Goal: Task Accomplishment & Management: Complete application form

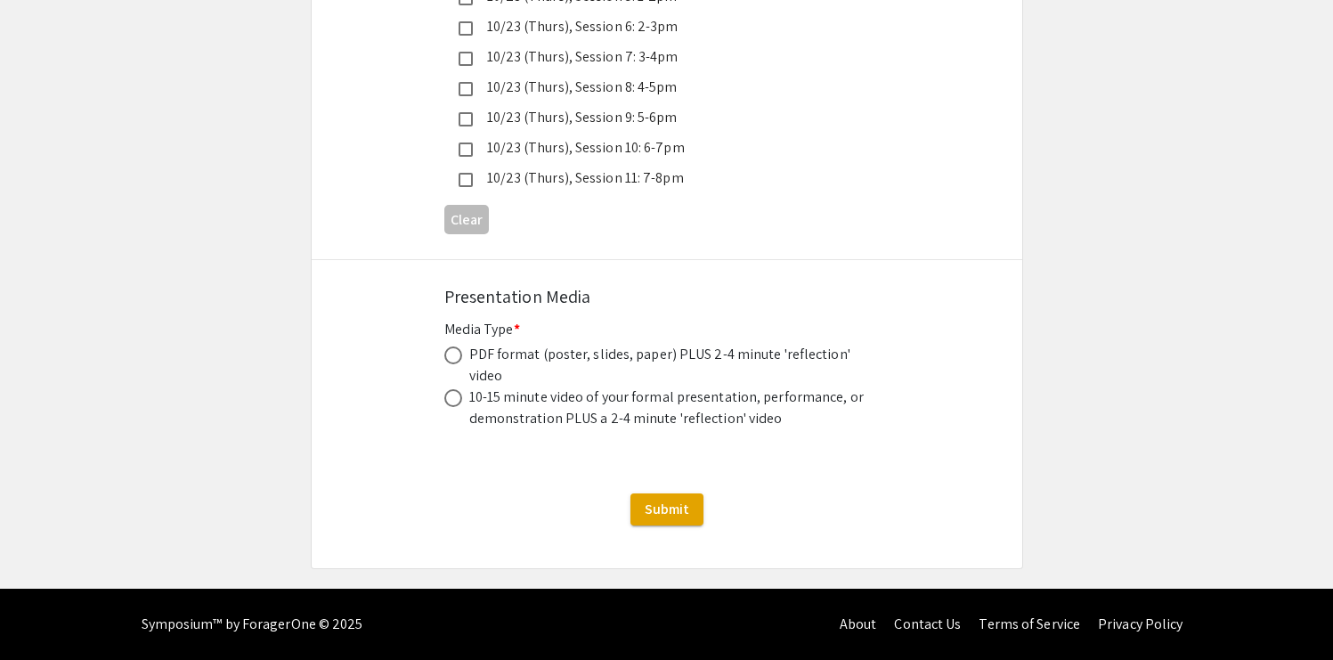
scroll to position [5962, 0]
click at [447, 346] on span at bounding box center [453, 355] width 18 height 18
click at [447, 346] on input "radio" at bounding box center [453, 355] width 18 height 18
radio input "true"
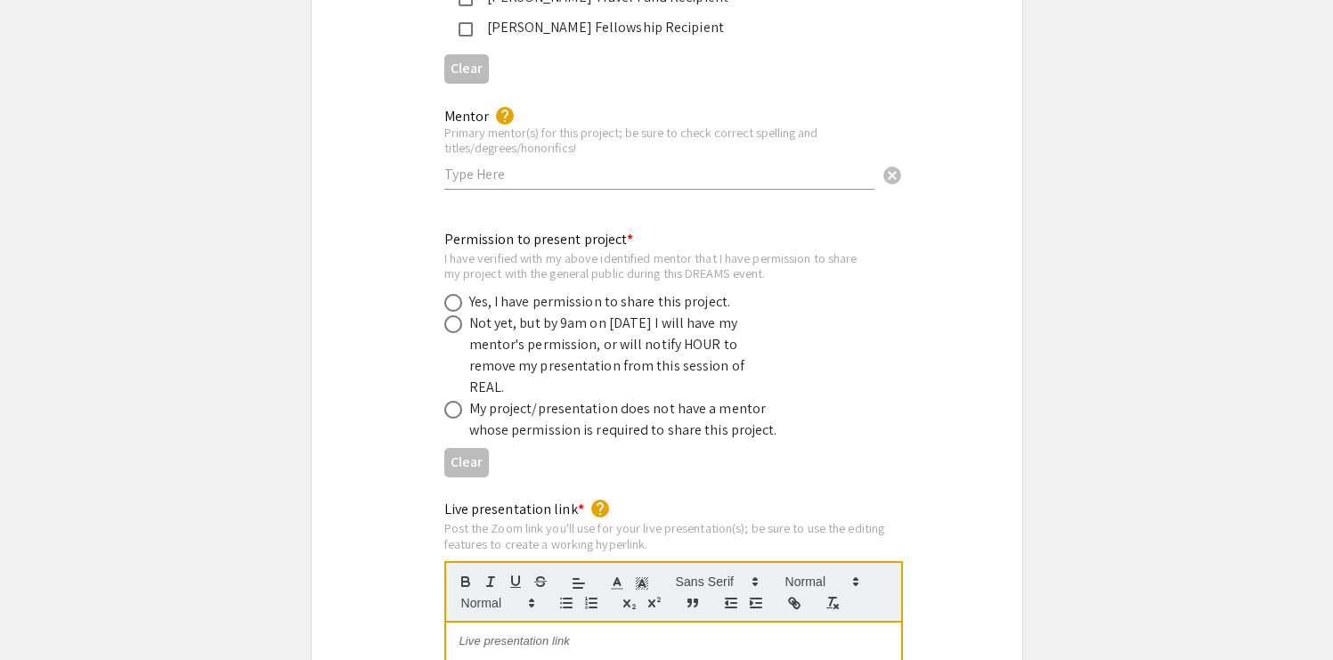
scroll to position [3318, 0]
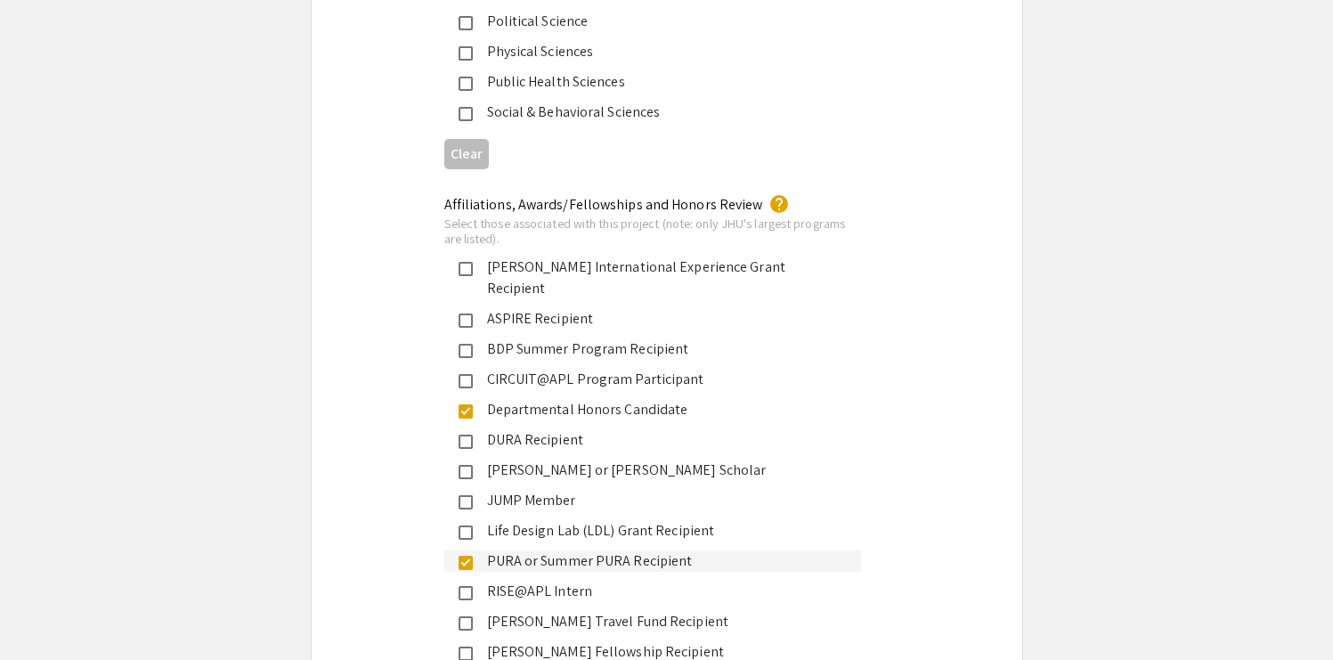
scroll to position [2726, 0]
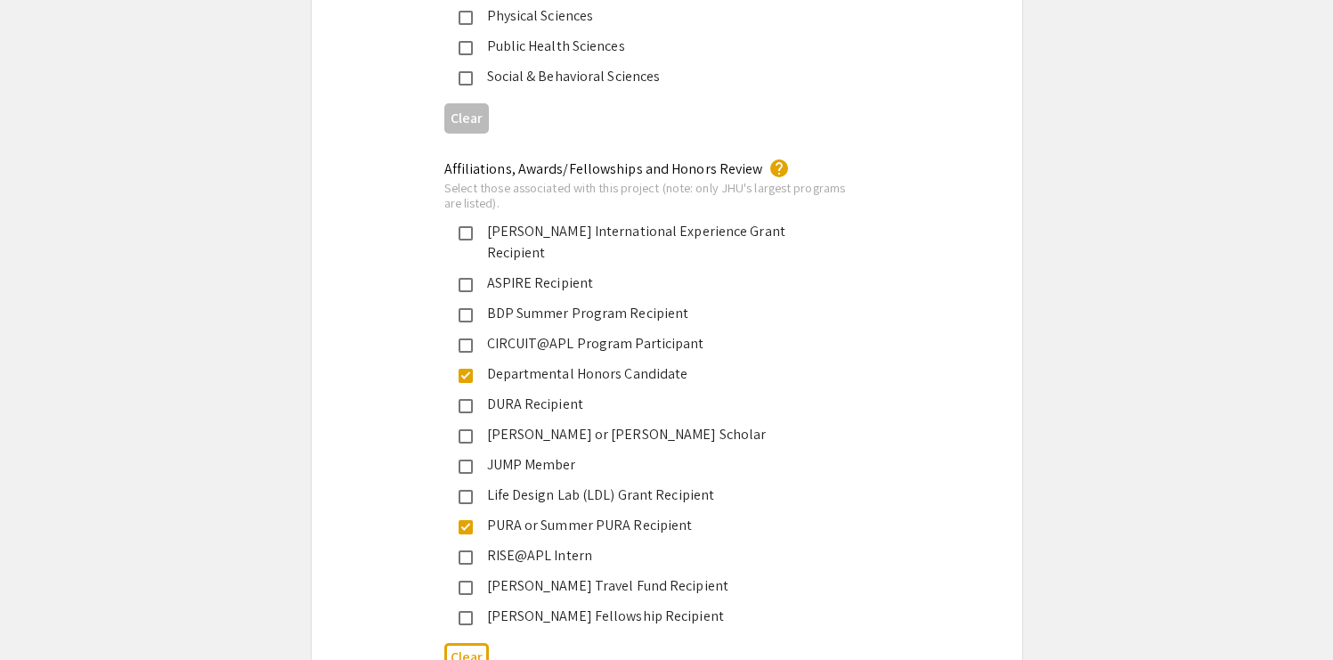
click at [746, 87] on div "Social & Behavioral Sciences" at bounding box center [660, 76] width 374 height 21
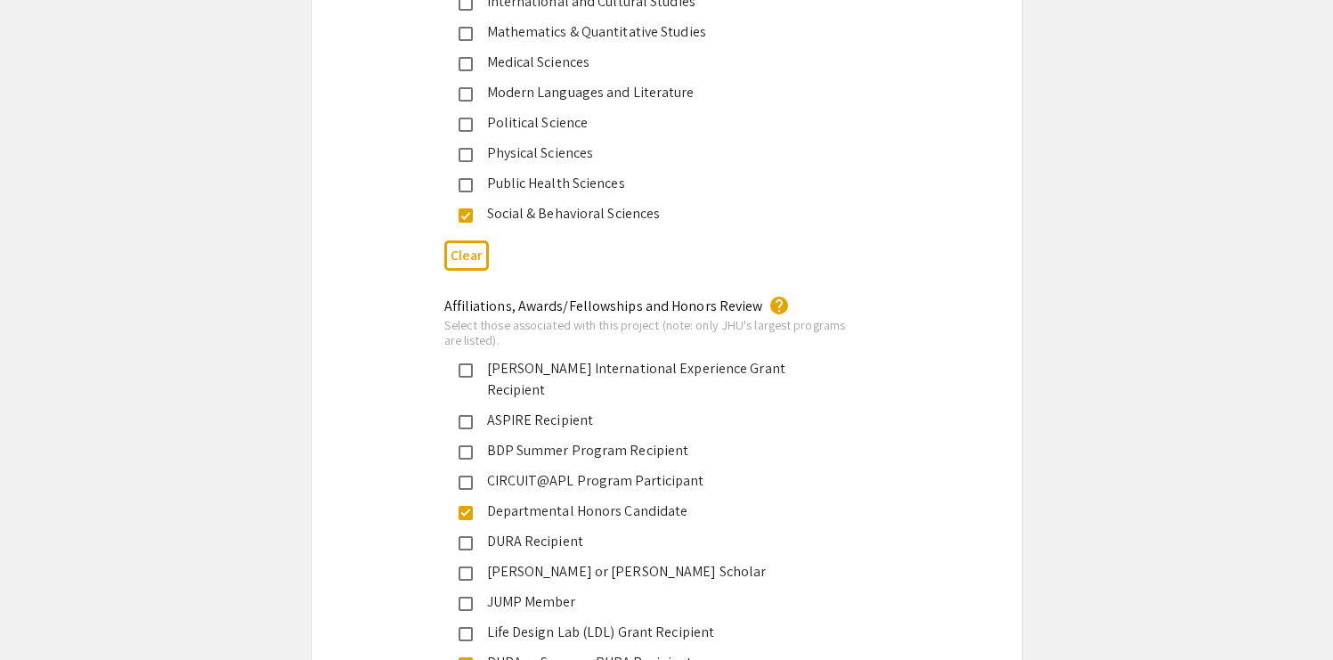
scroll to position [2587, 0]
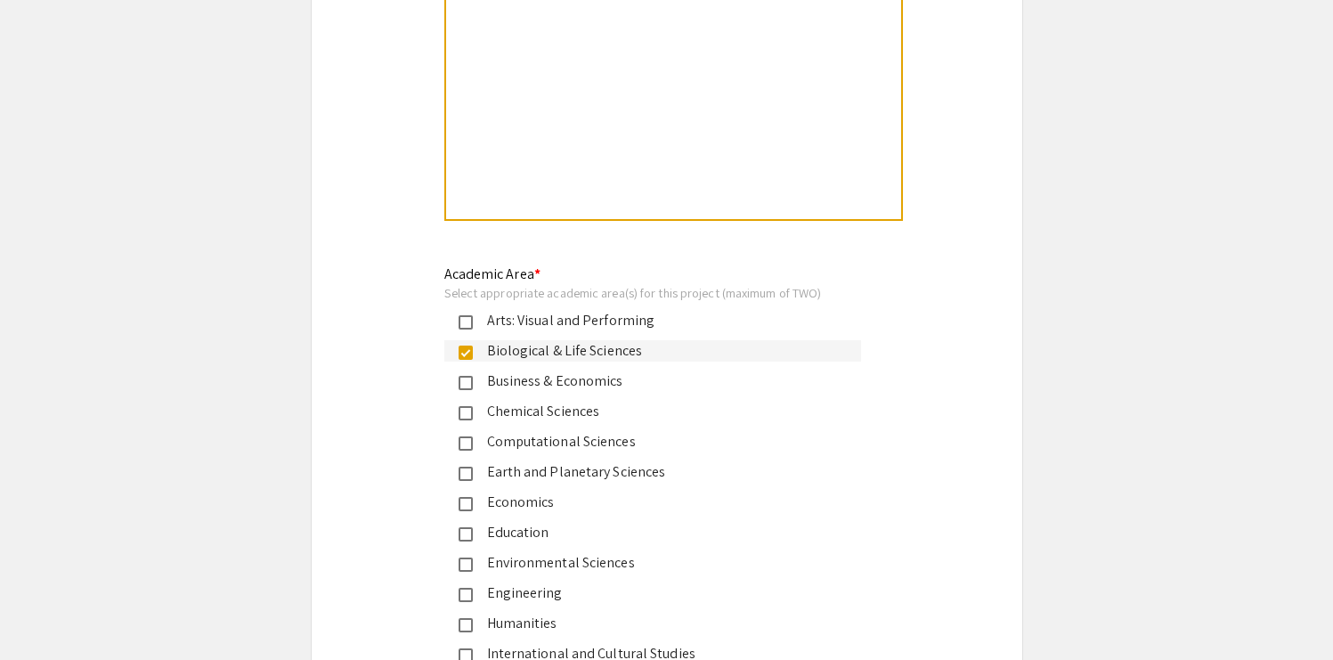
scroll to position [1909, 0]
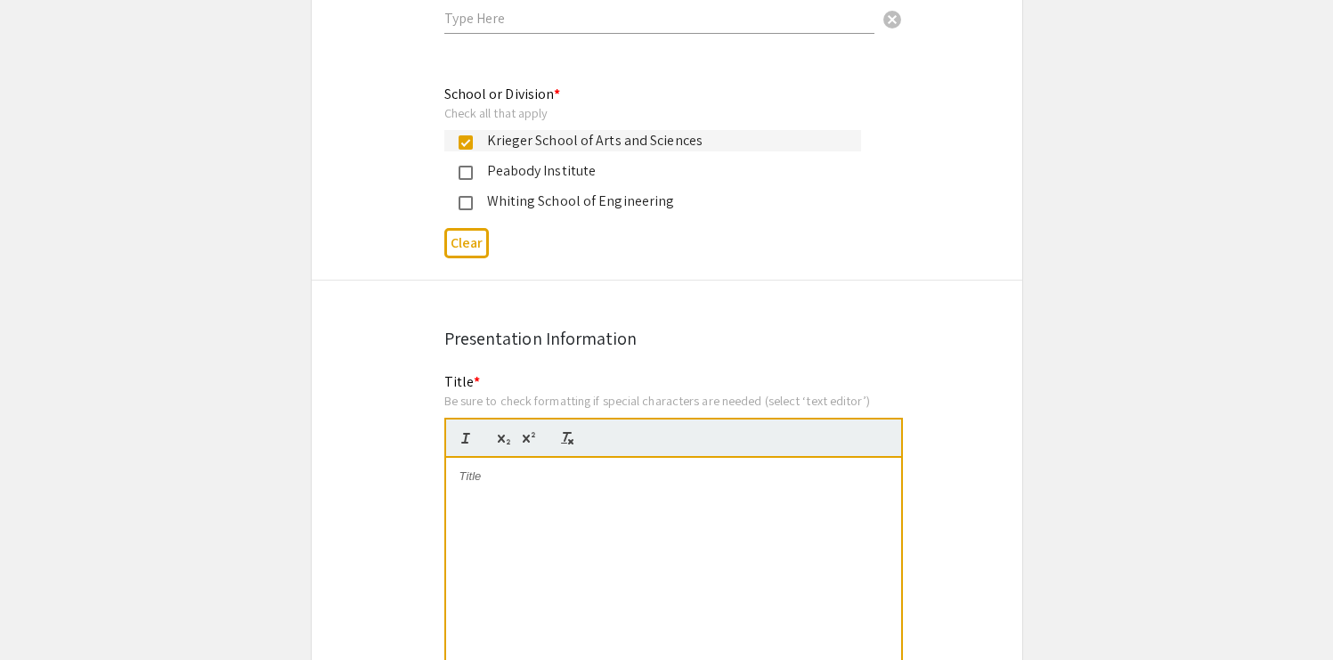
scroll to position [1002, 0]
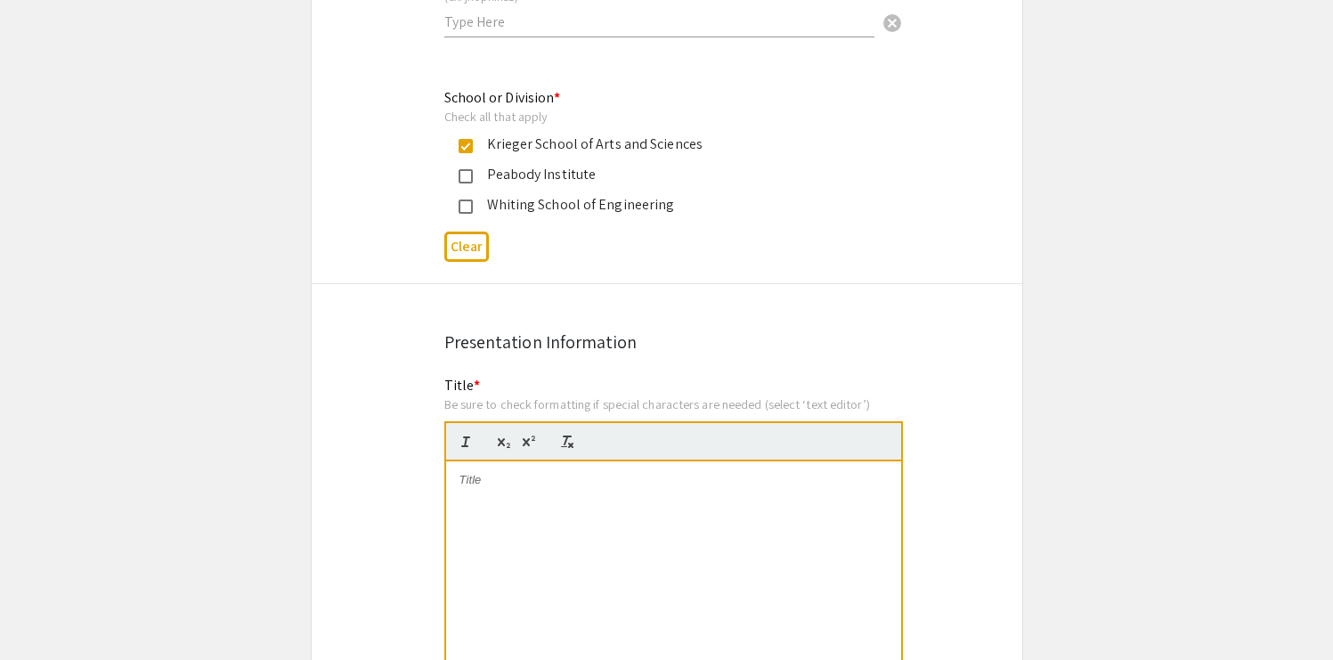
click at [558, 31] on input "text" at bounding box center [659, 21] width 430 height 19
type input "adevgun1"
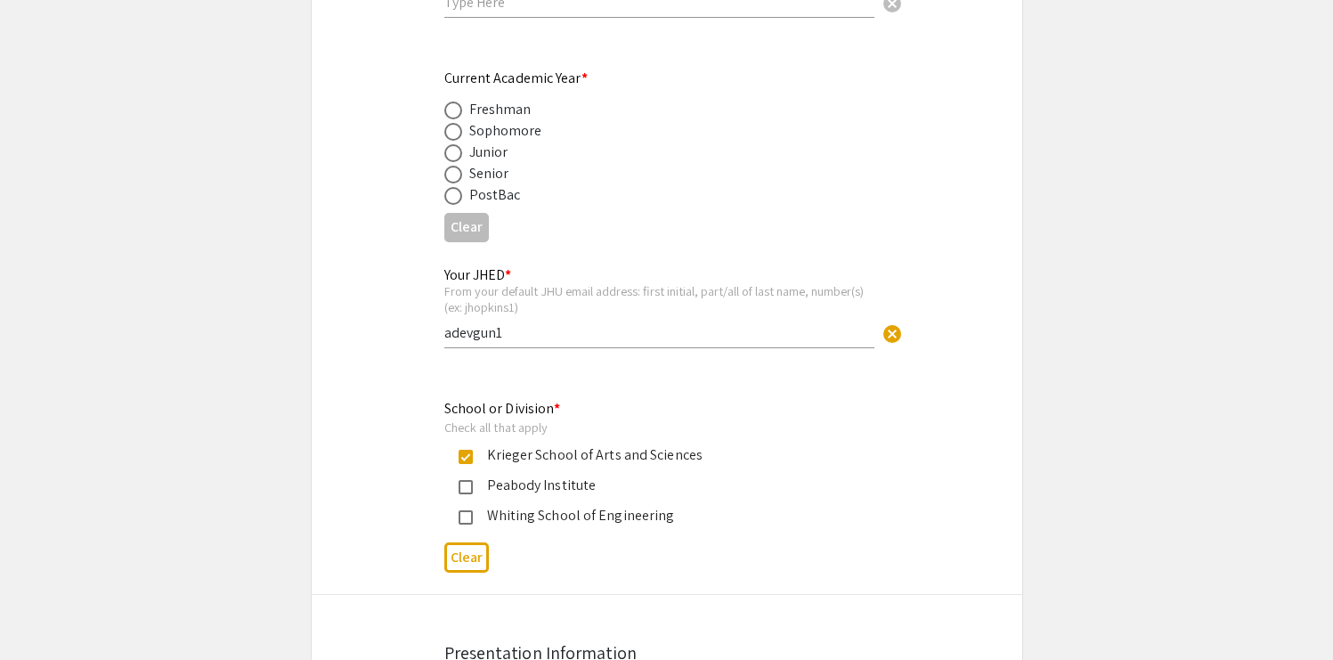
scroll to position [693, 0]
click at [487, 162] on div "Junior" at bounding box center [488, 151] width 39 height 21
click at [451, 161] on span at bounding box center [453, 152] width 18 height 18
click at [451, 161] on input "radio" at bounding box center [453, 152] width 18 height 18
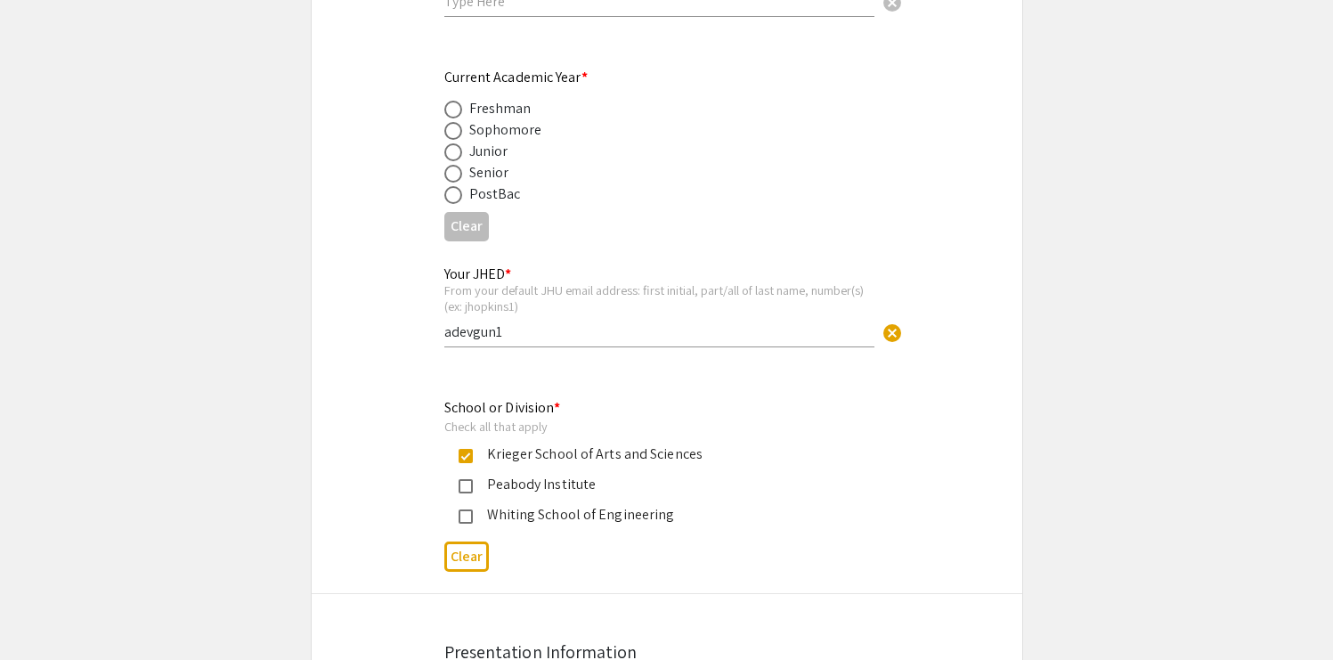
radio input "true"
click at [455, 182] on span at bounding box center [453, 174] width 18 height 18
click at [455, 182] on input "radio" at bounding box center [453, 174] width 18 height 18
radio input "true"
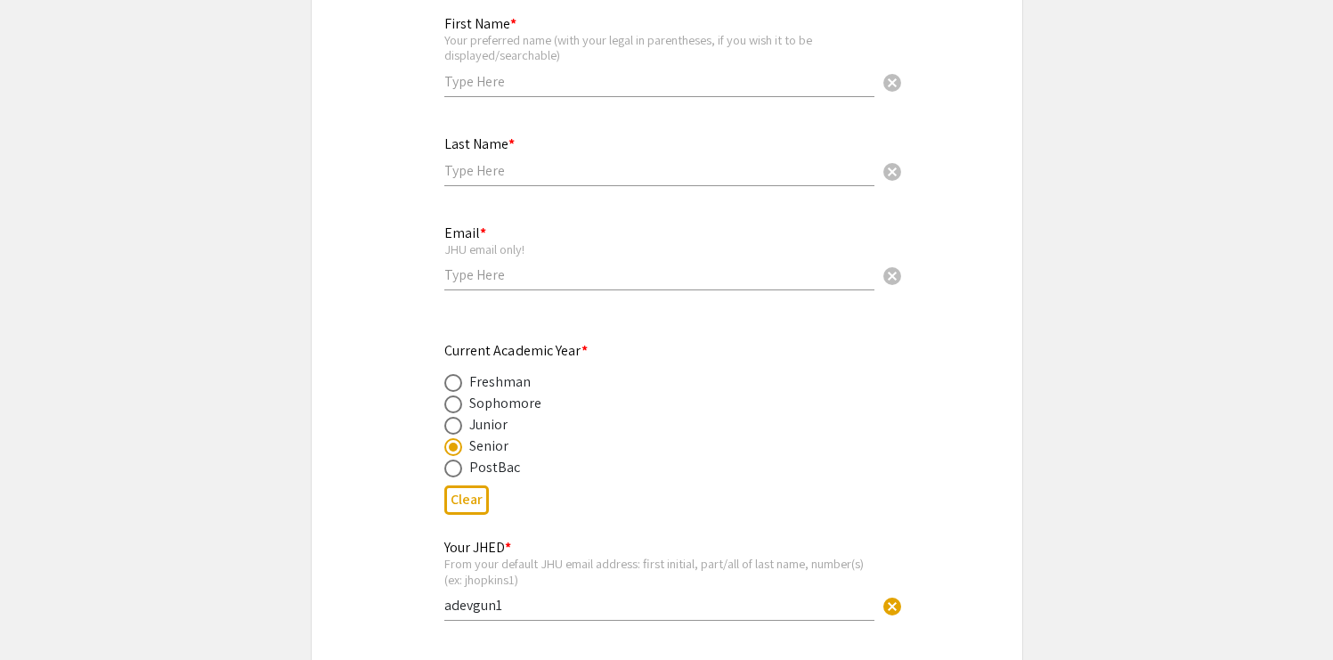
scroll to position [409, 0]
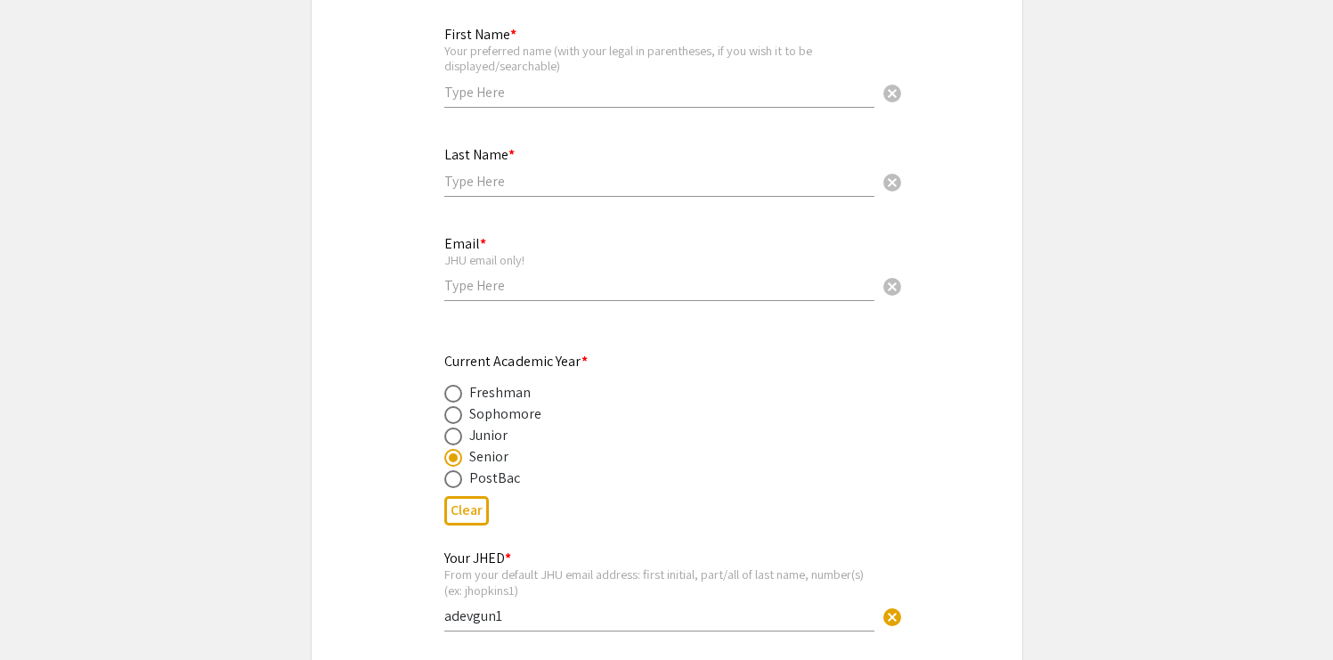
click at [794, 108] on div "First Name * Your preferred name (with your legal in parentheses, if you wish i…" at bounding box center [659, 58] width 430 height 99
click at [713, 126] on div "First Name * Your preferred name (with your legal in parentheses, if you wish i…" at bounding box center [659, 67] width 430 height 117
click at [653, 74] on div "Your preferred name (with your legal in parentheses, if you wish it to be displ…" at bounding box center [659, 58] width 430 height 31
click at [653, 101] on input "text" at bounding box center [659, 92] width 430 height 19
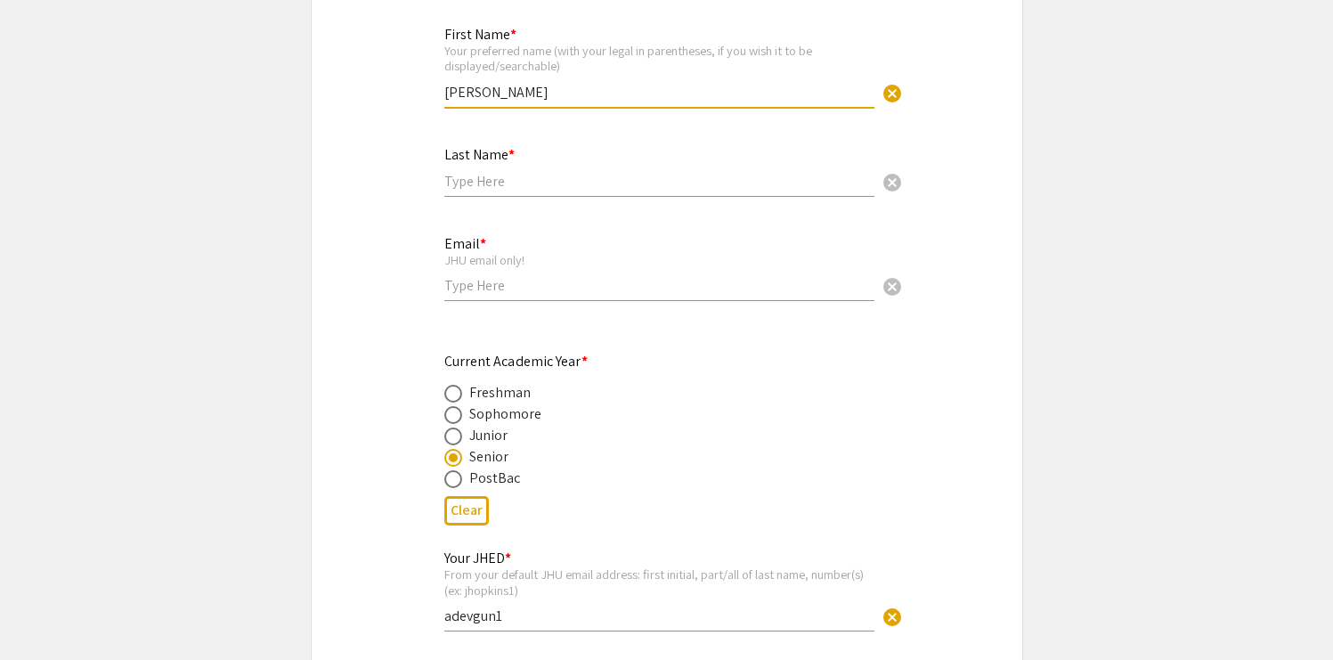
type input "[PERSON_NAME]"
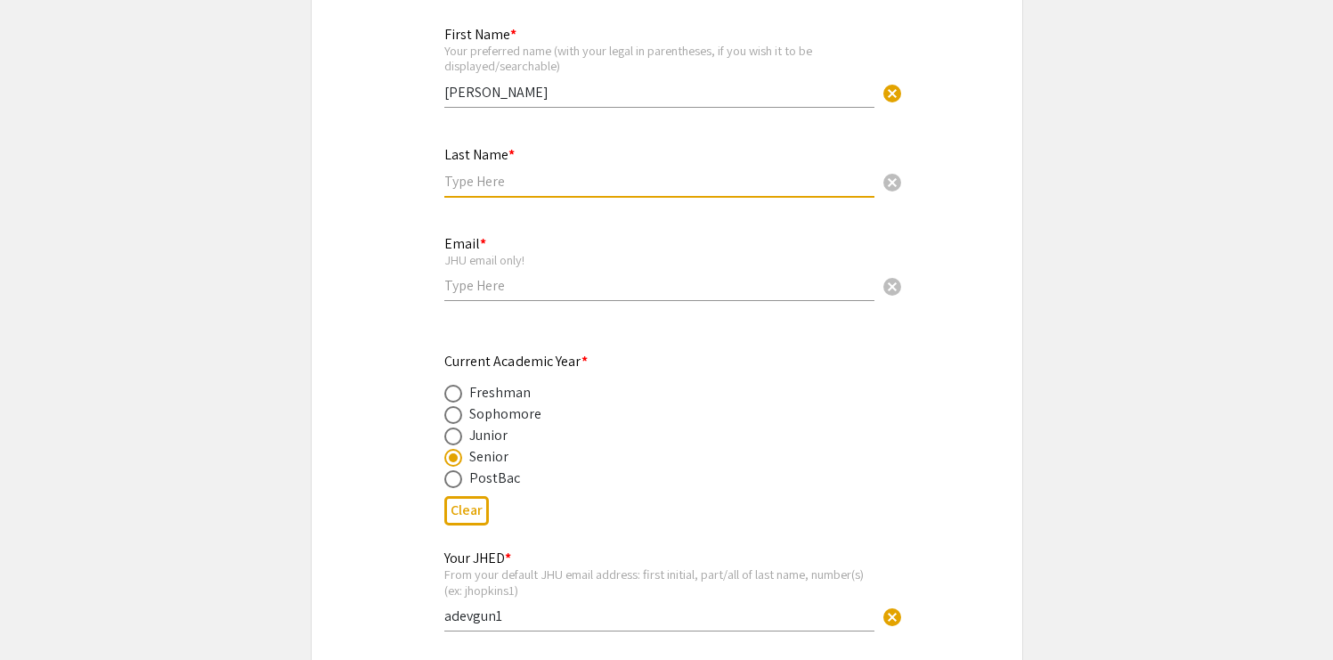
type input "d"
type input "[PERSON_NAME]"
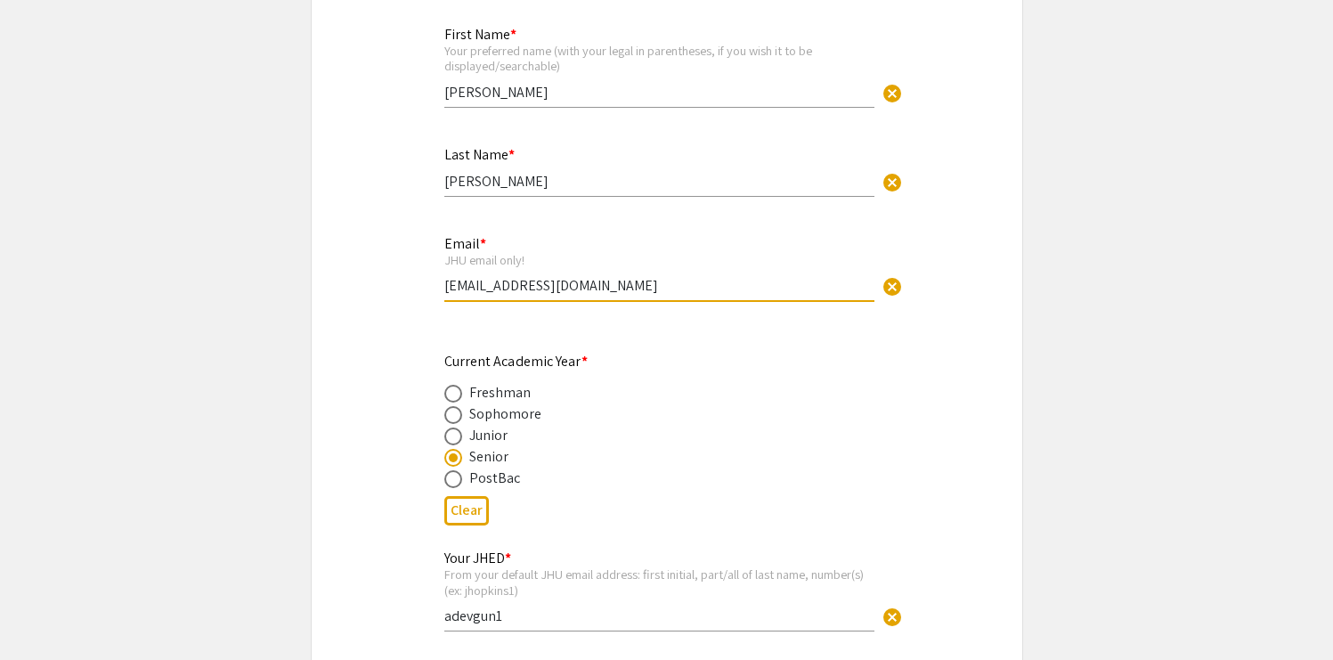
type input "[EMAIL_ADDRESS][DOMAIN_NAME]"
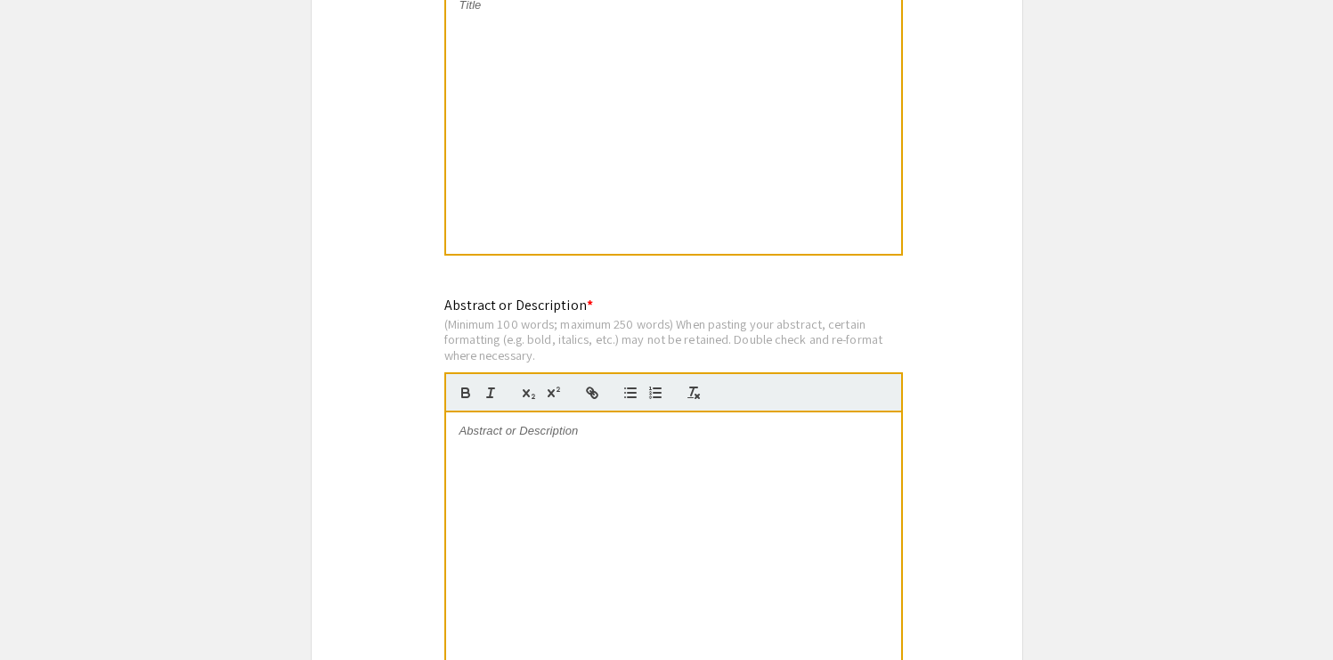
scroll to position [1479, 0]
click at [616, 252] on div at bounding box center [673, 118] width 455 height 267
click at [870, 252] on div "Autistic-Like Traits and Representations of Social and Physical Force in the Br…" at bounding box center [673, 118] width 455 height 267
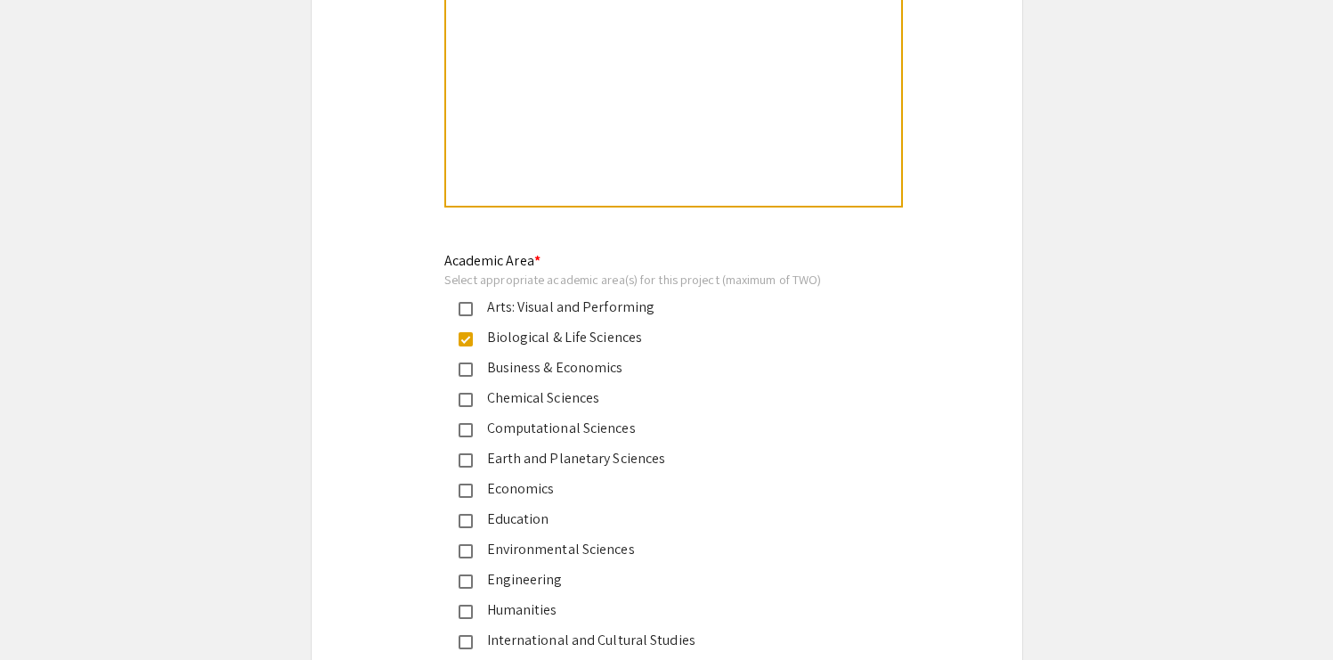
click at [845, 206] on div at bounding box center [673, 72] width 455 height 267
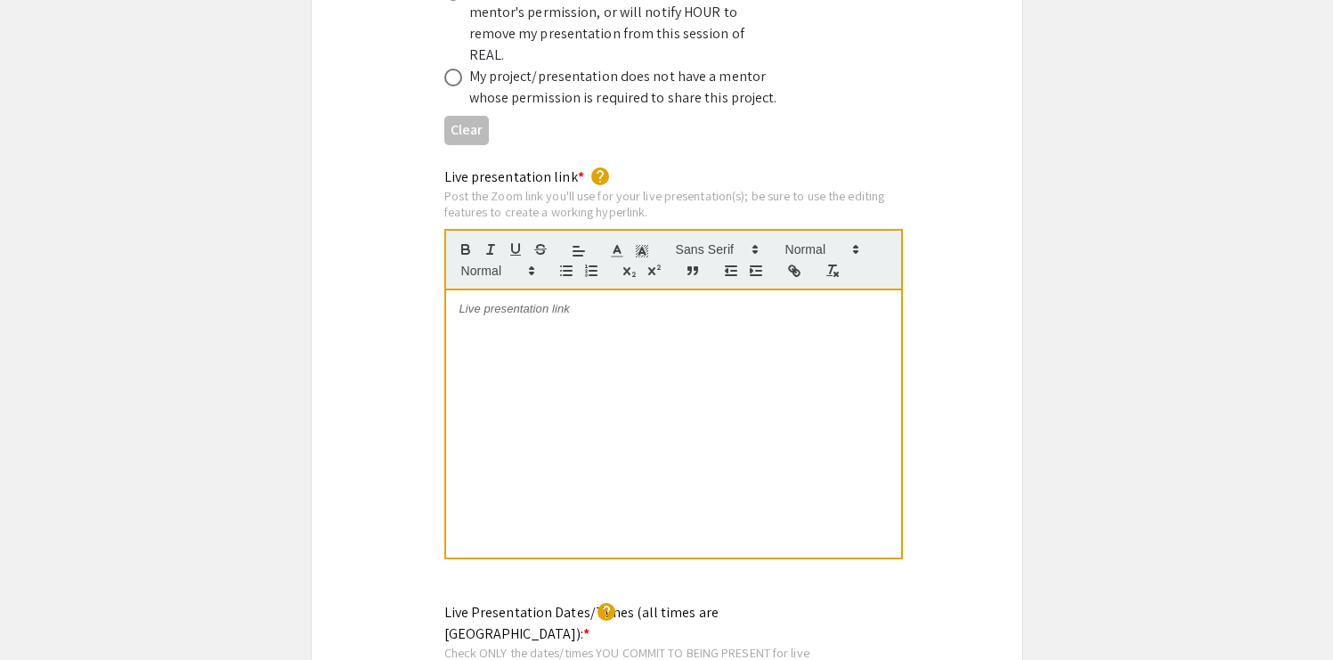
scroll to position [3651, 0]
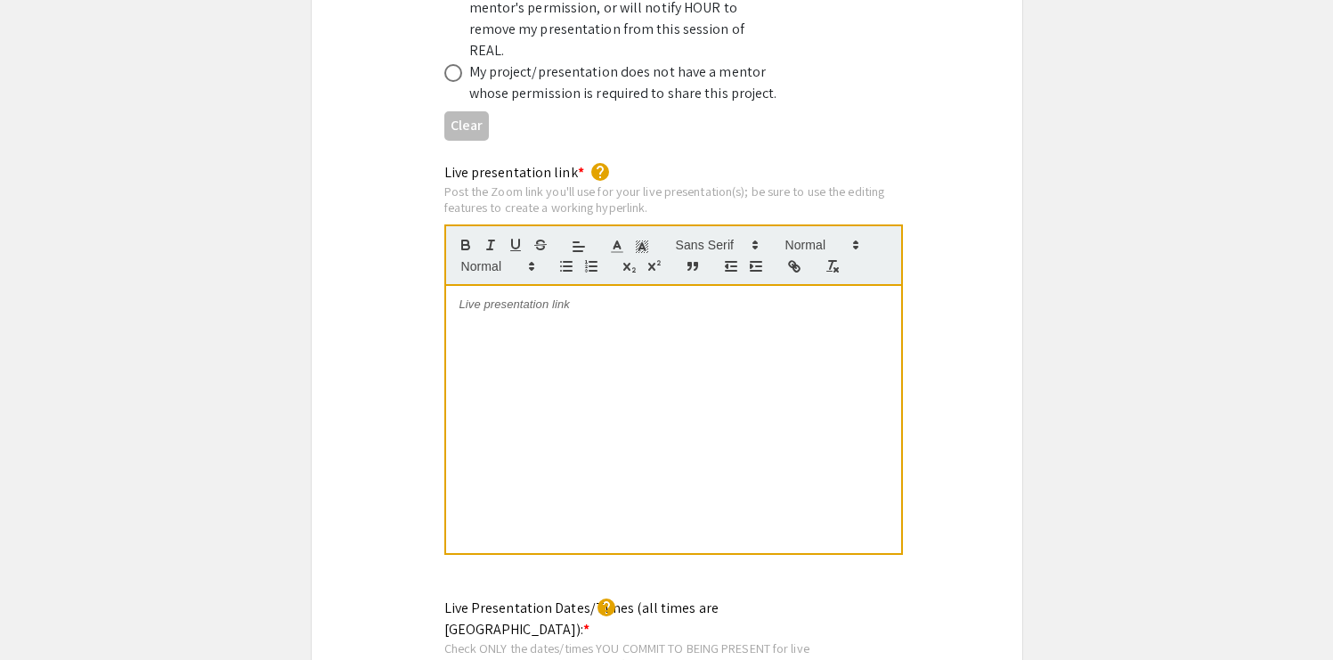
type input "[PERSON_NAME], [PERSON_NAME]"
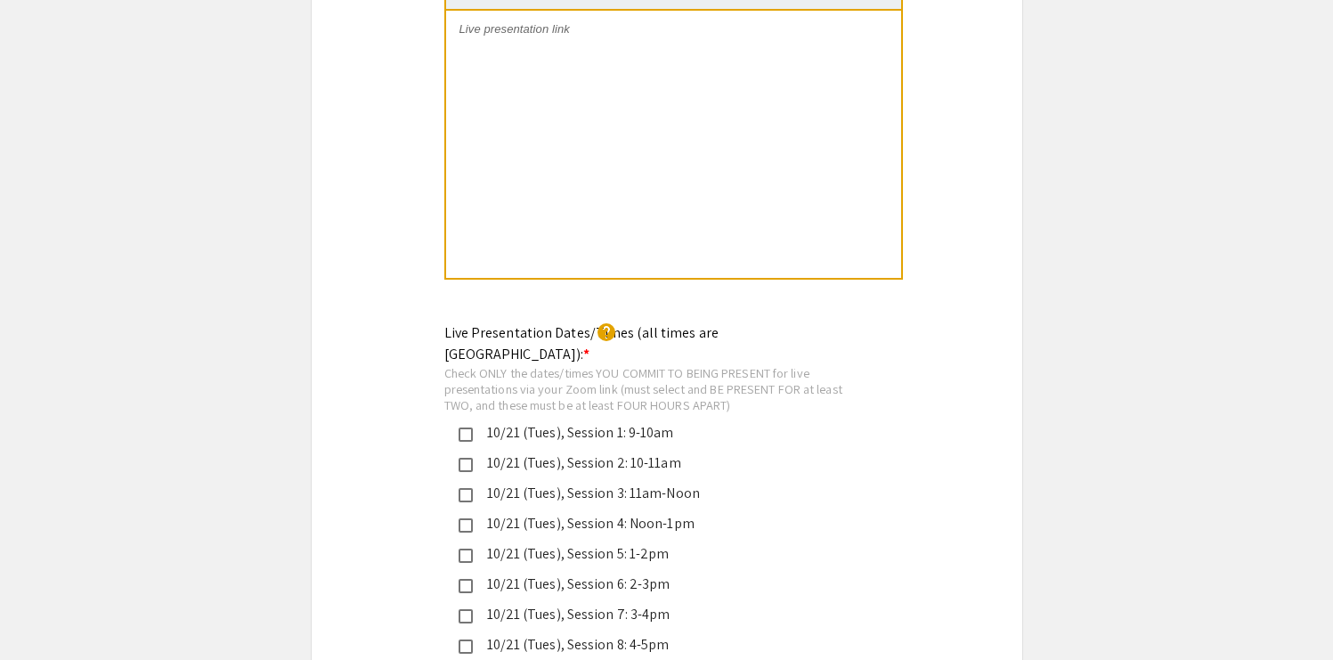
scroll to position [3924, 0]
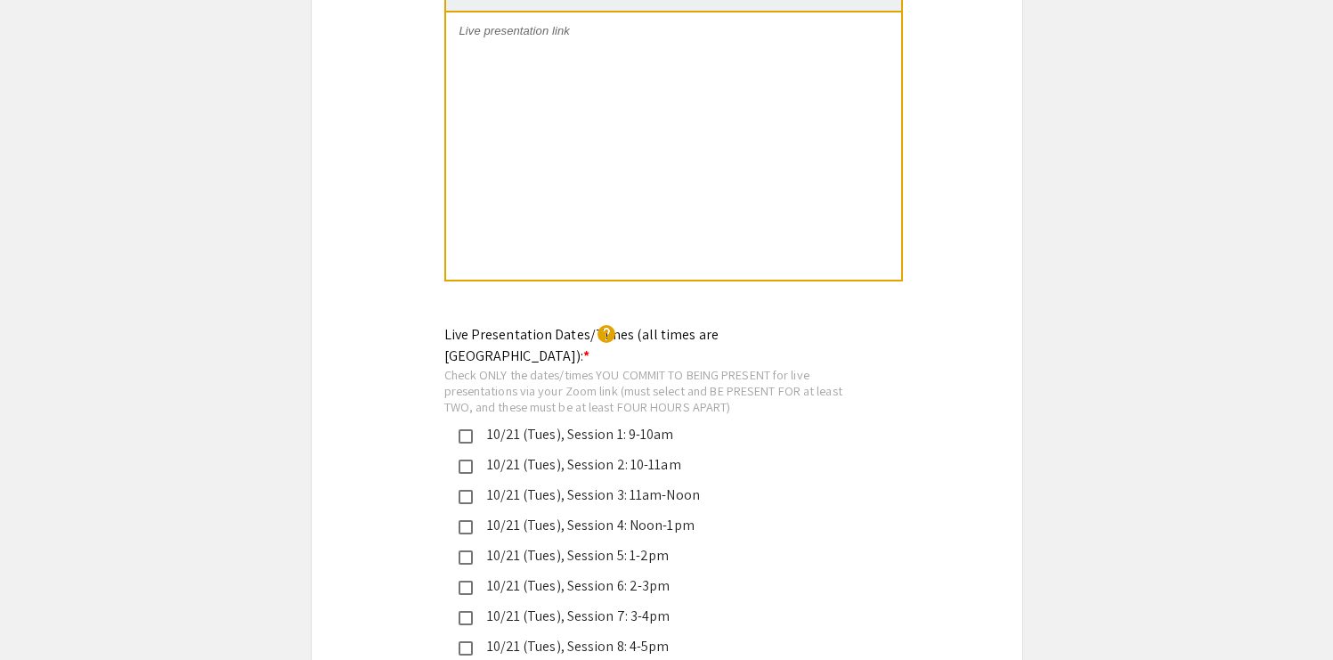
radio input "true"
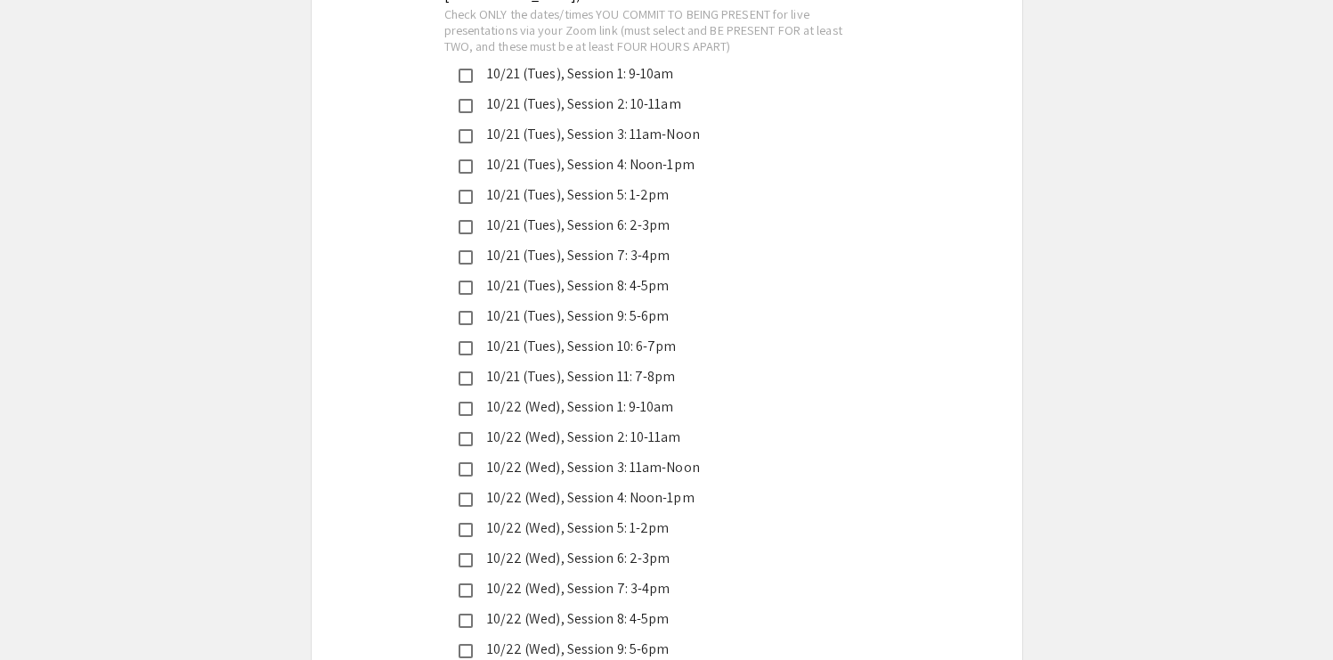
scroll to position [4285, 0]
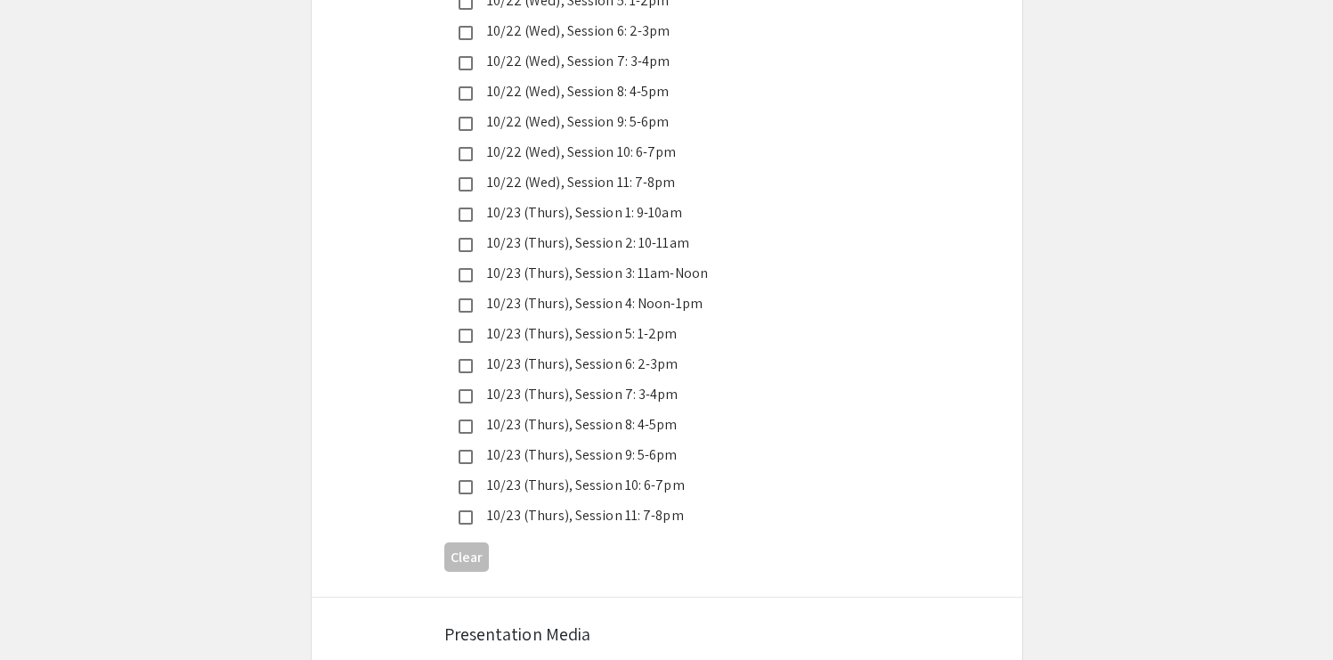
scroll to position [4815, 0]
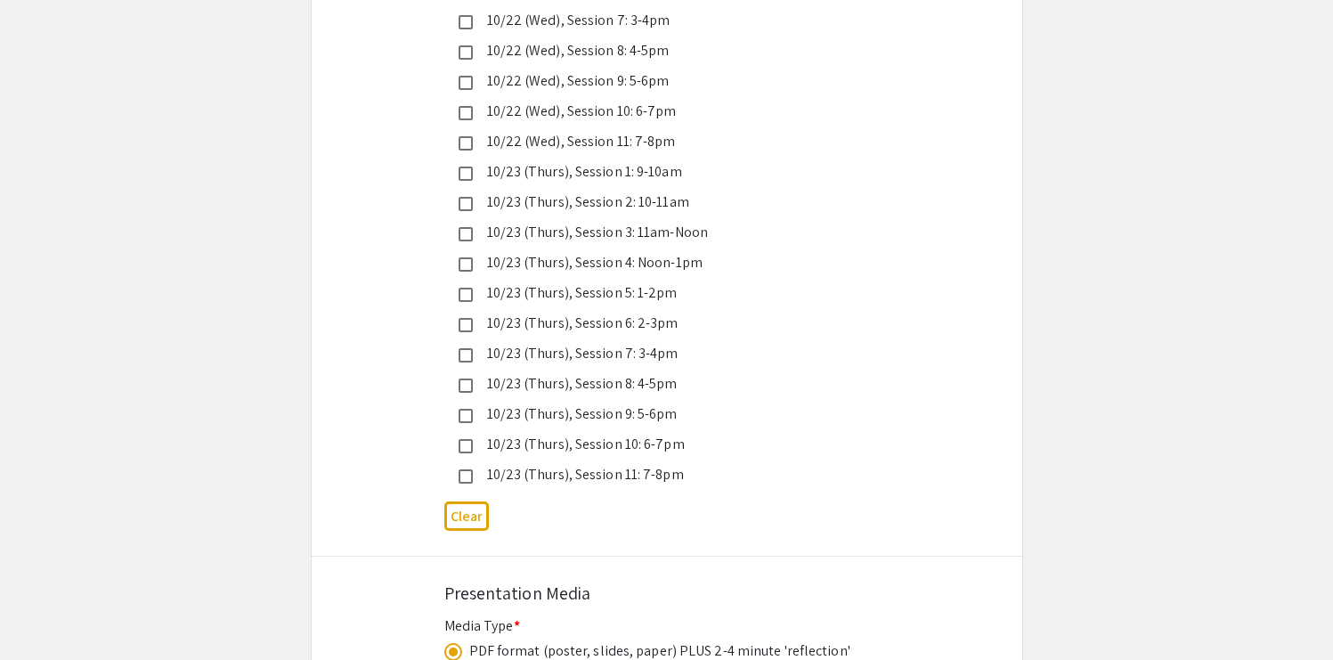
scroll to position [4853, 0]
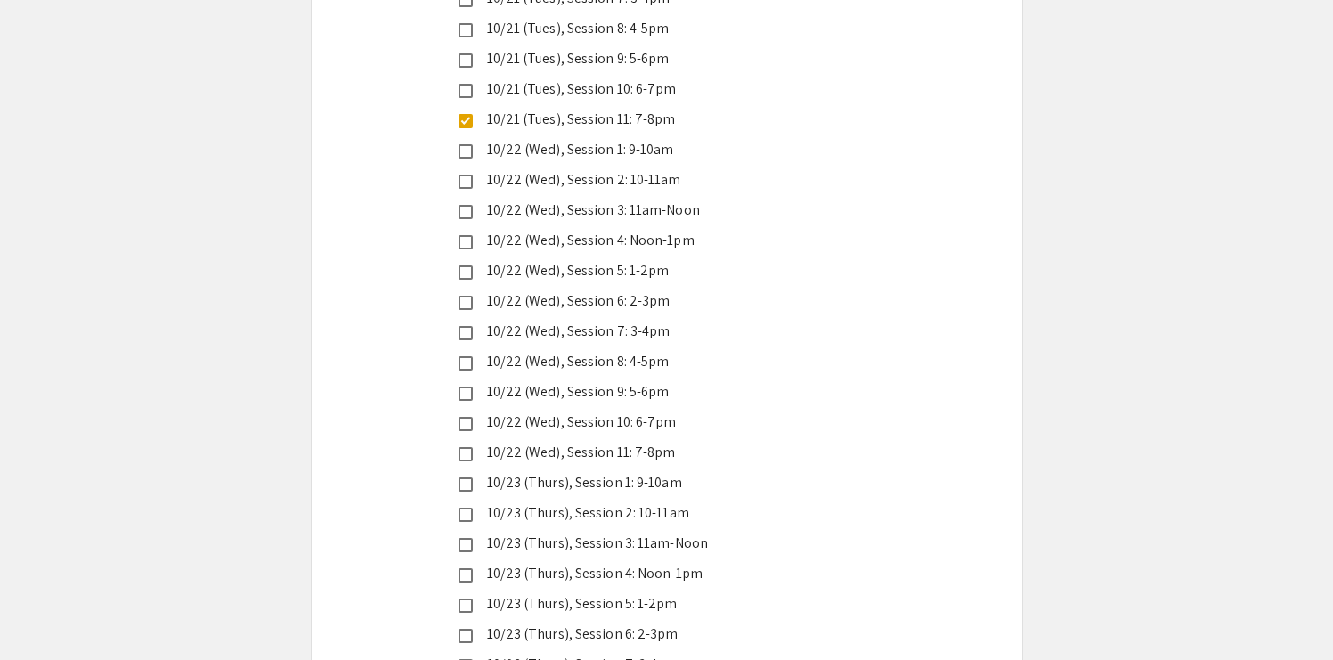
scroll to position [4042, 0]
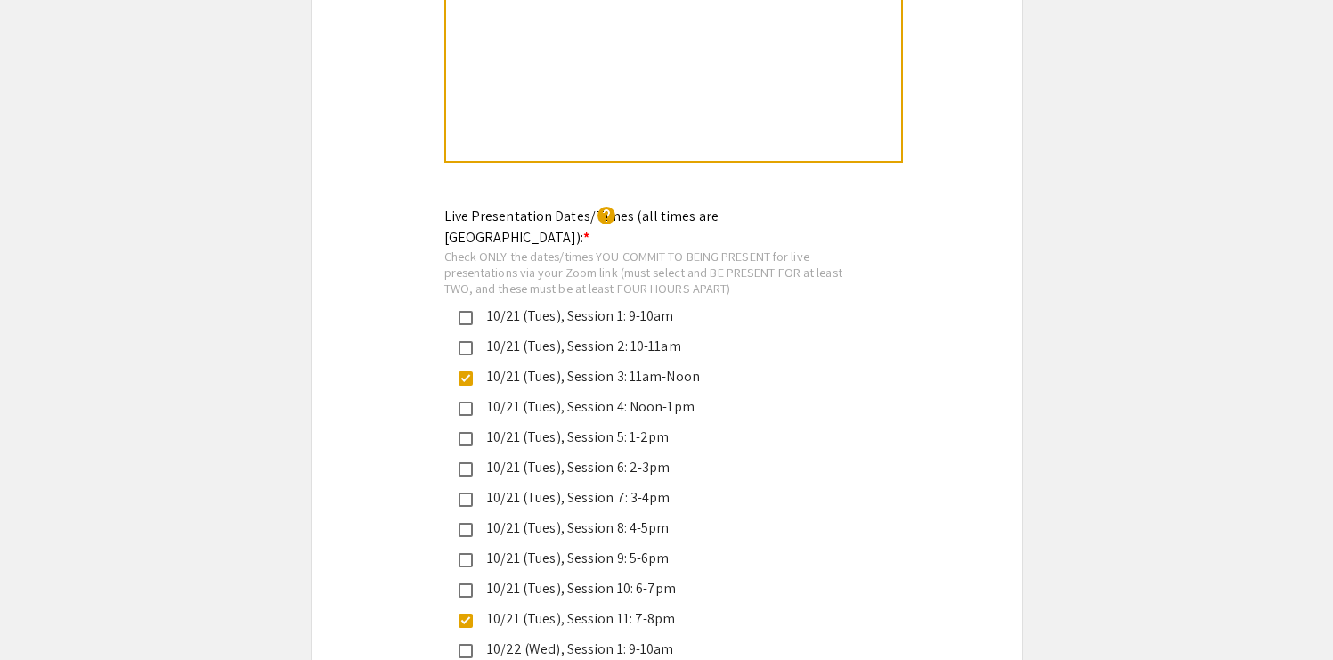
click at [725, 161] on div at bounding box center [673, 27] width 455 height 267
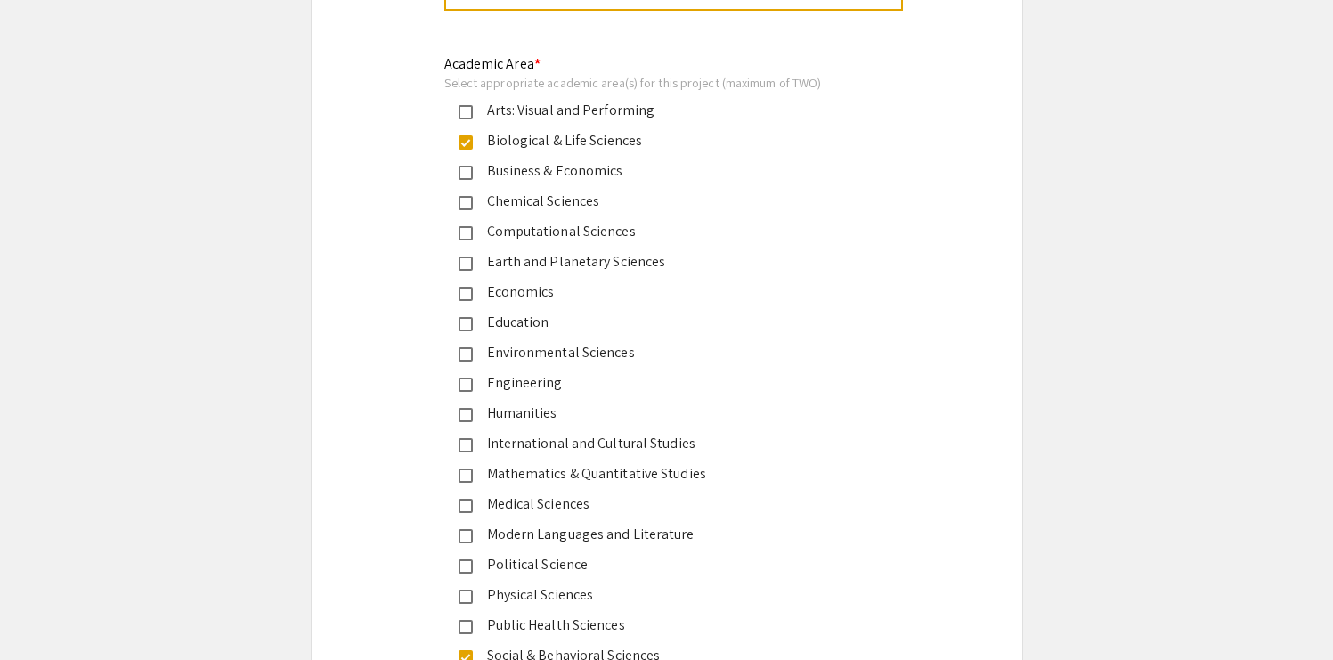
scroll to position [2003, 0]
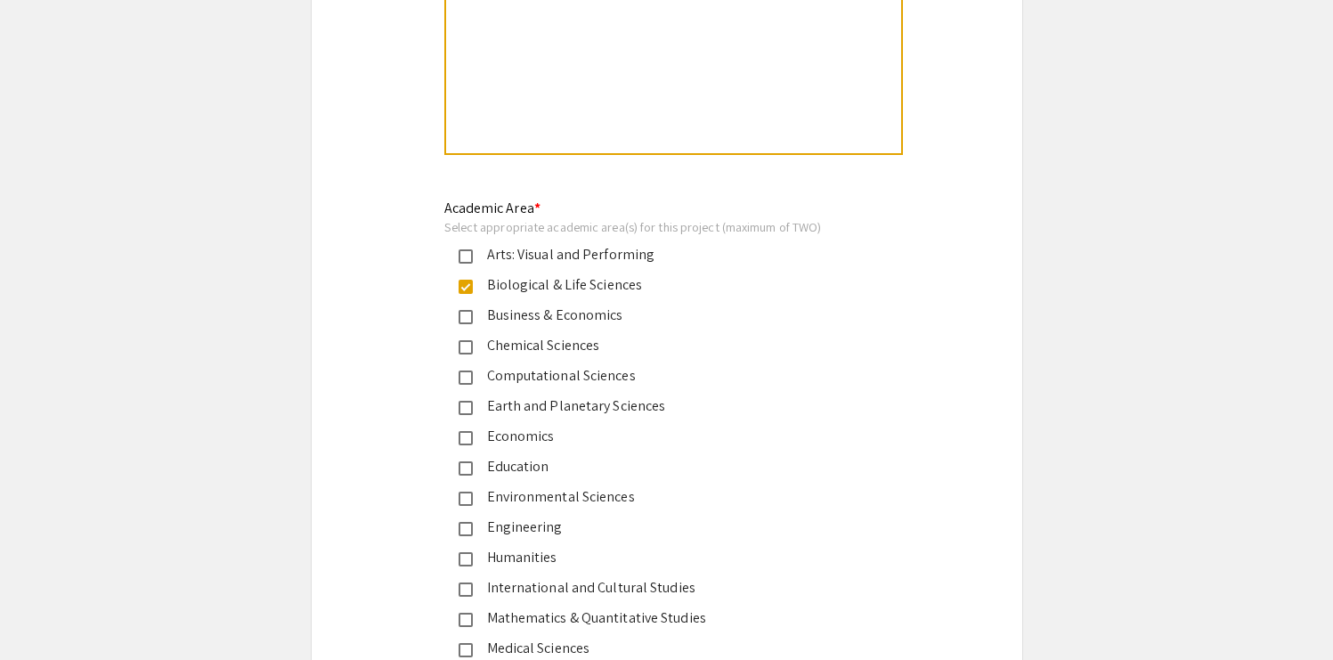
click at [746, 153] on div at bounding box center [673, 19] width 455 height 267
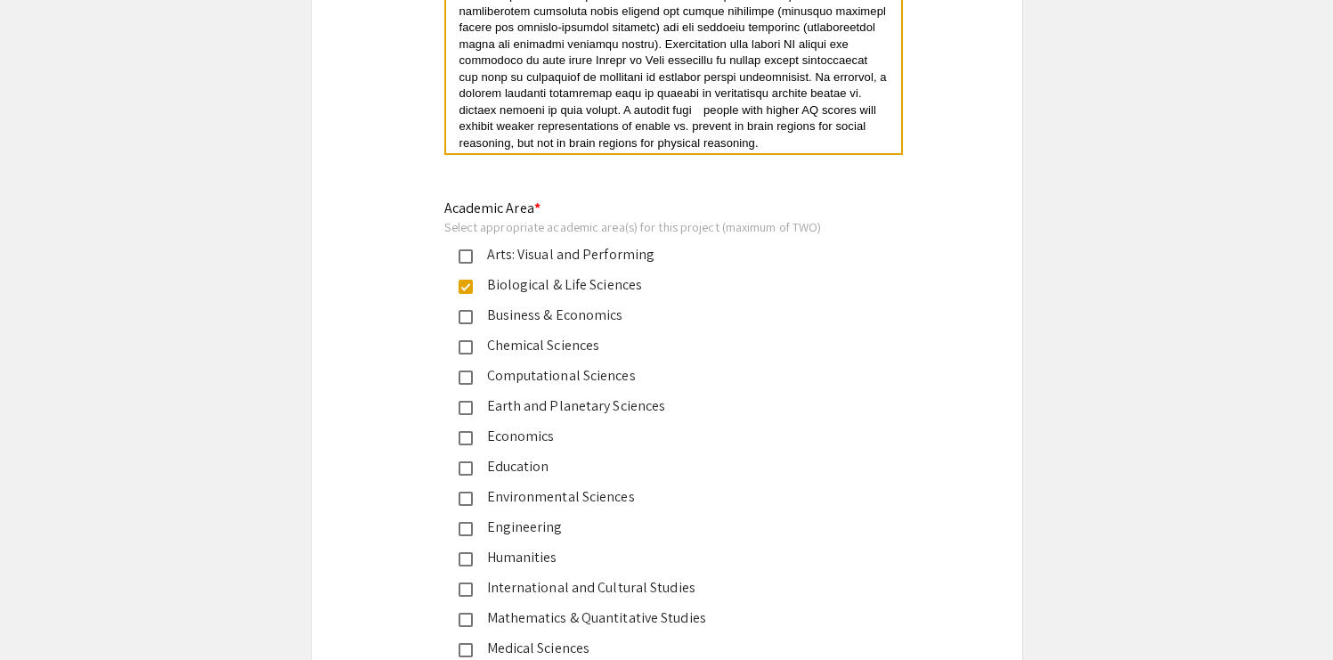
scroll to position [83, 0]
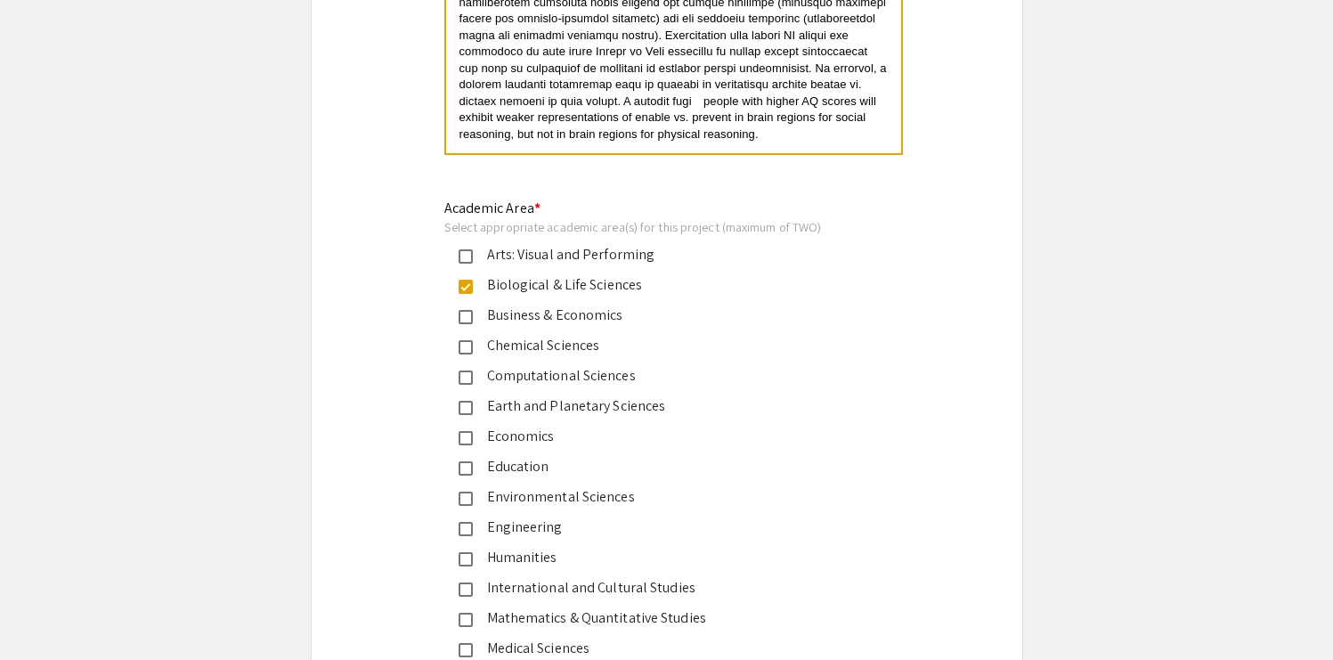
drag, startPoint x: 684, startPoint y: 392, endPoint x: 593, endPoint y: 413, distance: 93.3
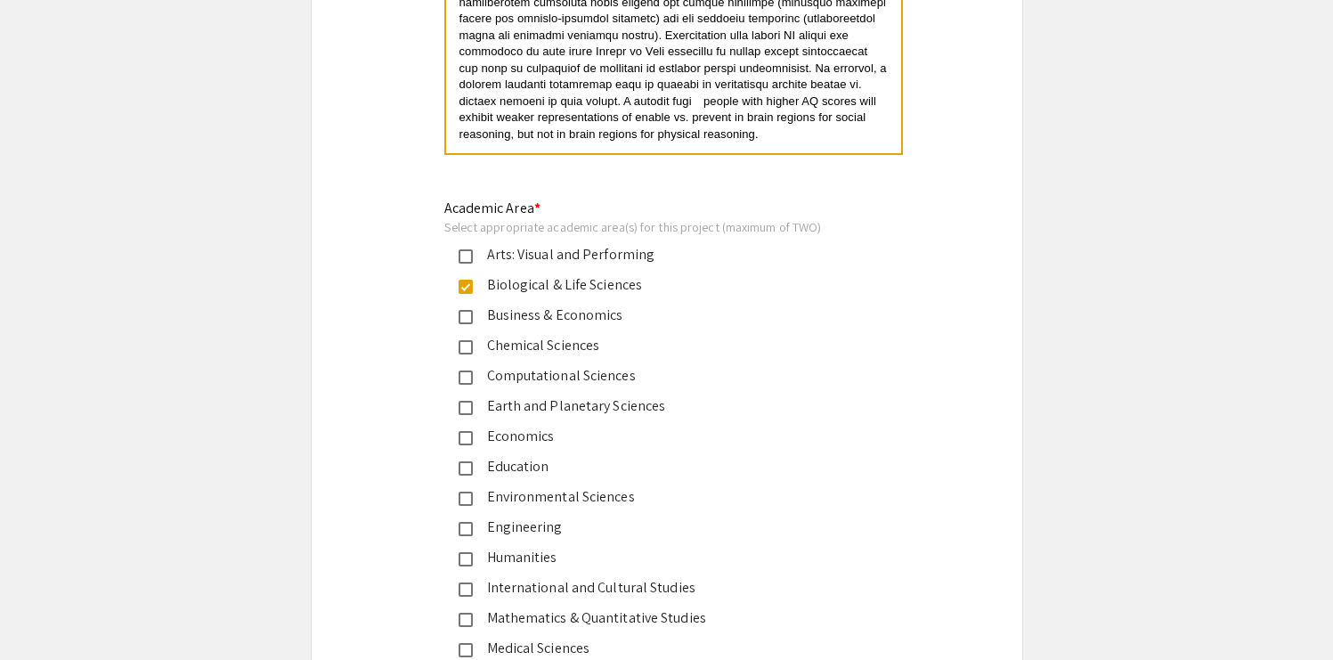
click at [677, 141] on span "people with higher AQ scores will exhibit weaker representations of enable vs. …" at bounding box center [669, 117] width 420 height 46
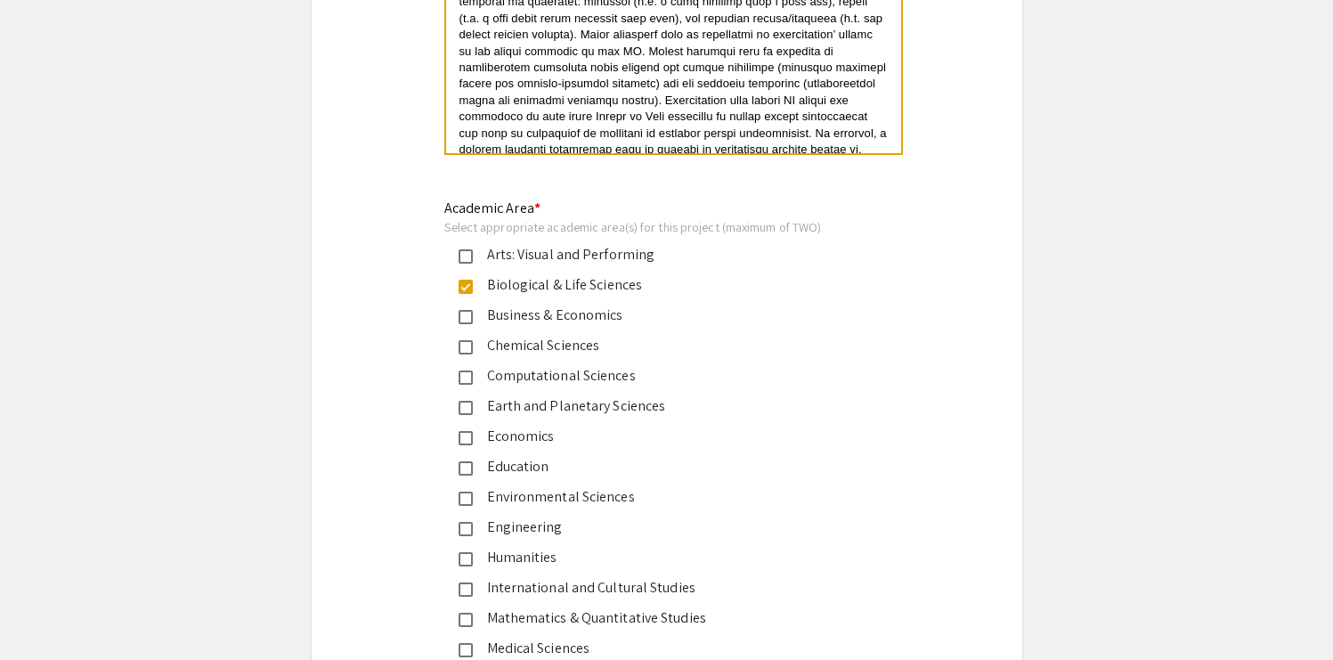
scroll to position [25, 0]
drag, startPoint x: 766, startPoint y: 434, endPoint x: 586, endPoint y: 489, distance: 187.8
click at [586, 199] on span at bounding box center [674, 36] width 431 height 326
